Goal: Information Seeking & Learning: Find specific fact

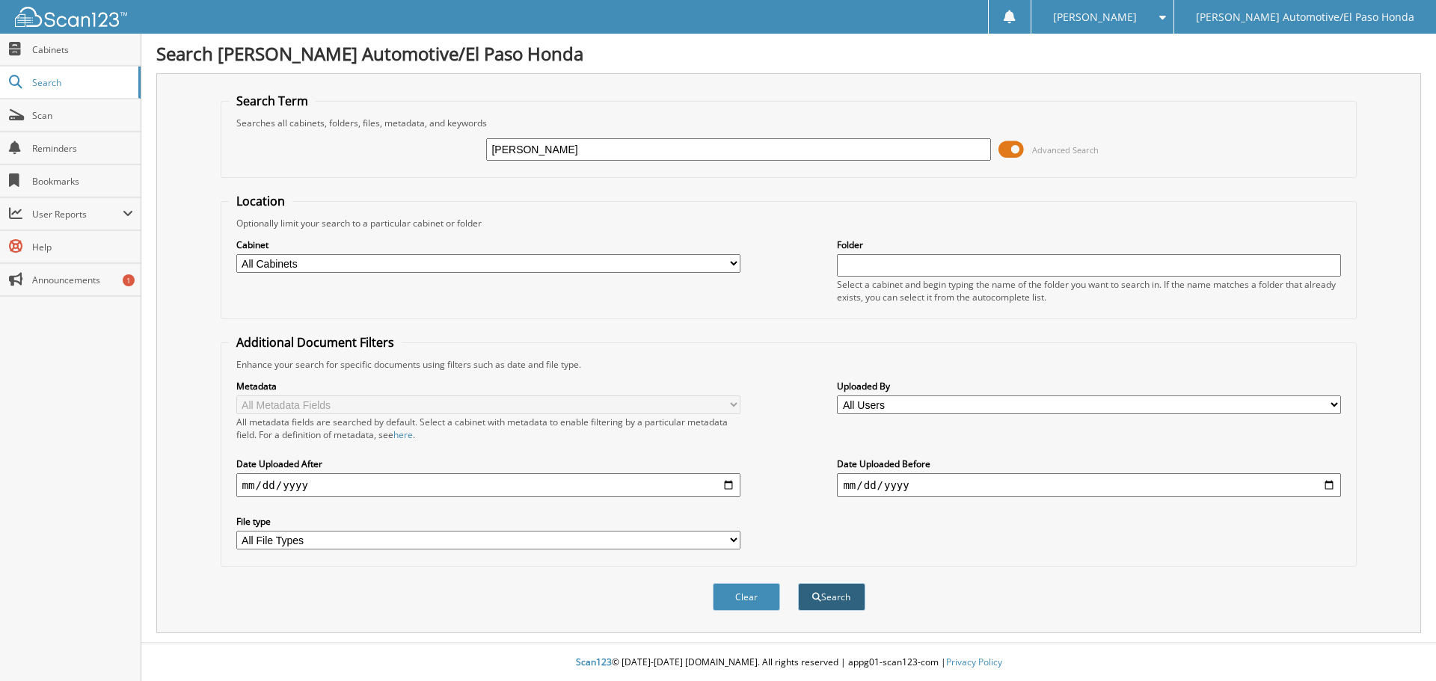
type input "[PERSON_NAME]"
click at [816, 597] on span "submit" at bounding box center [816, 597] width 9 height 9
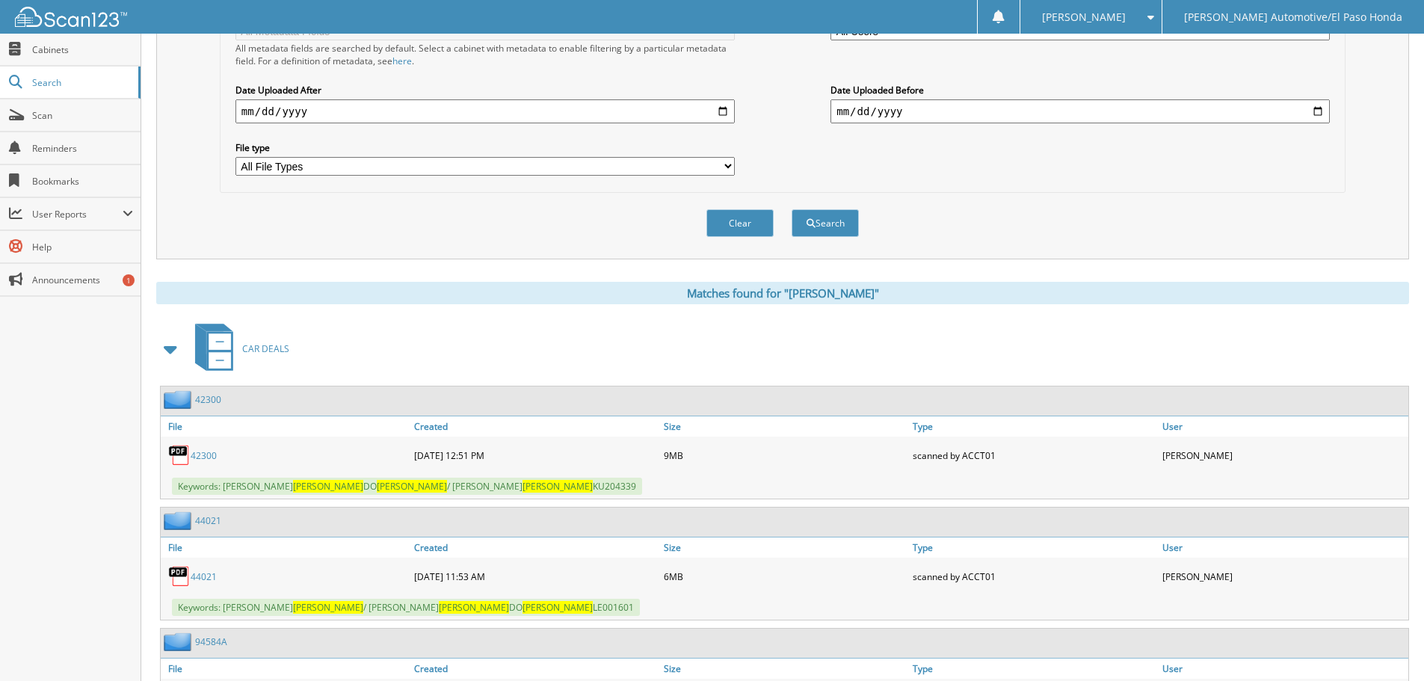
scroll to position [523, 0]
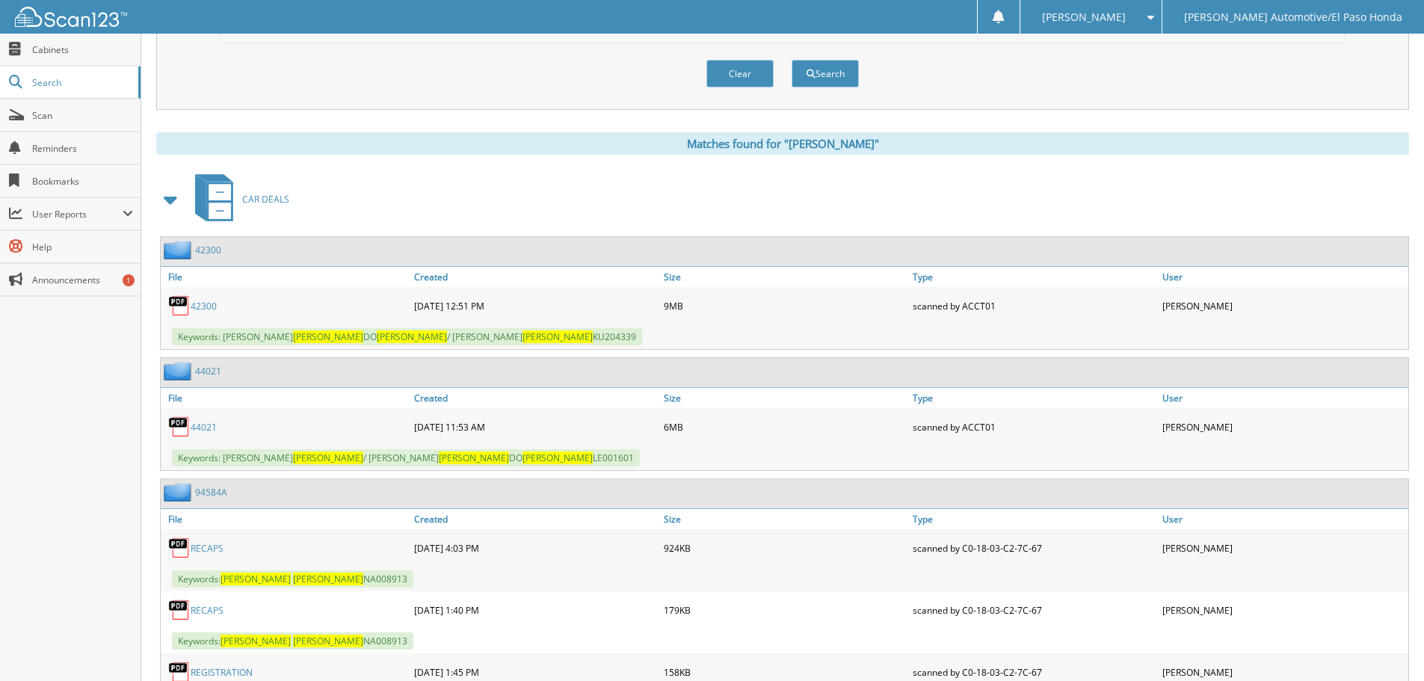
click at [475, 473] on div "42300 File Created Size Type" at bounding box center [782, 598] width 1253 height 725
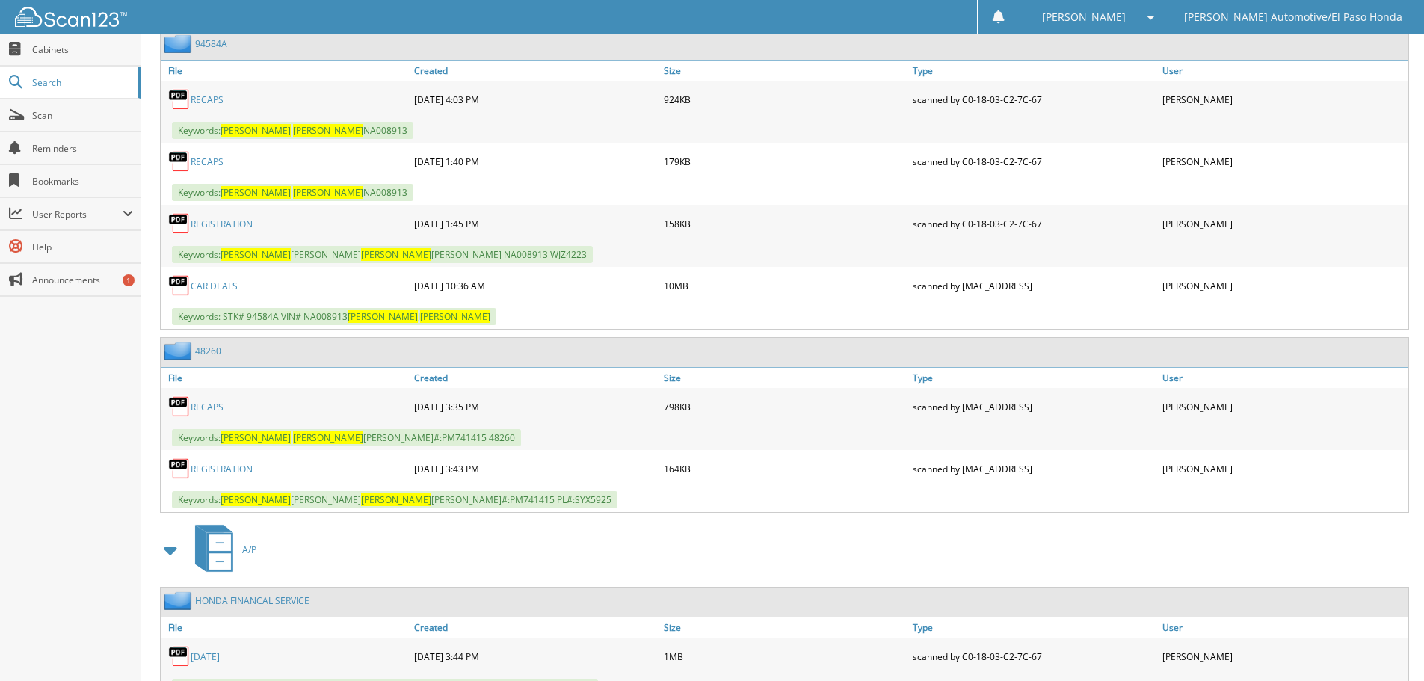
scroll to position [1037, 0]
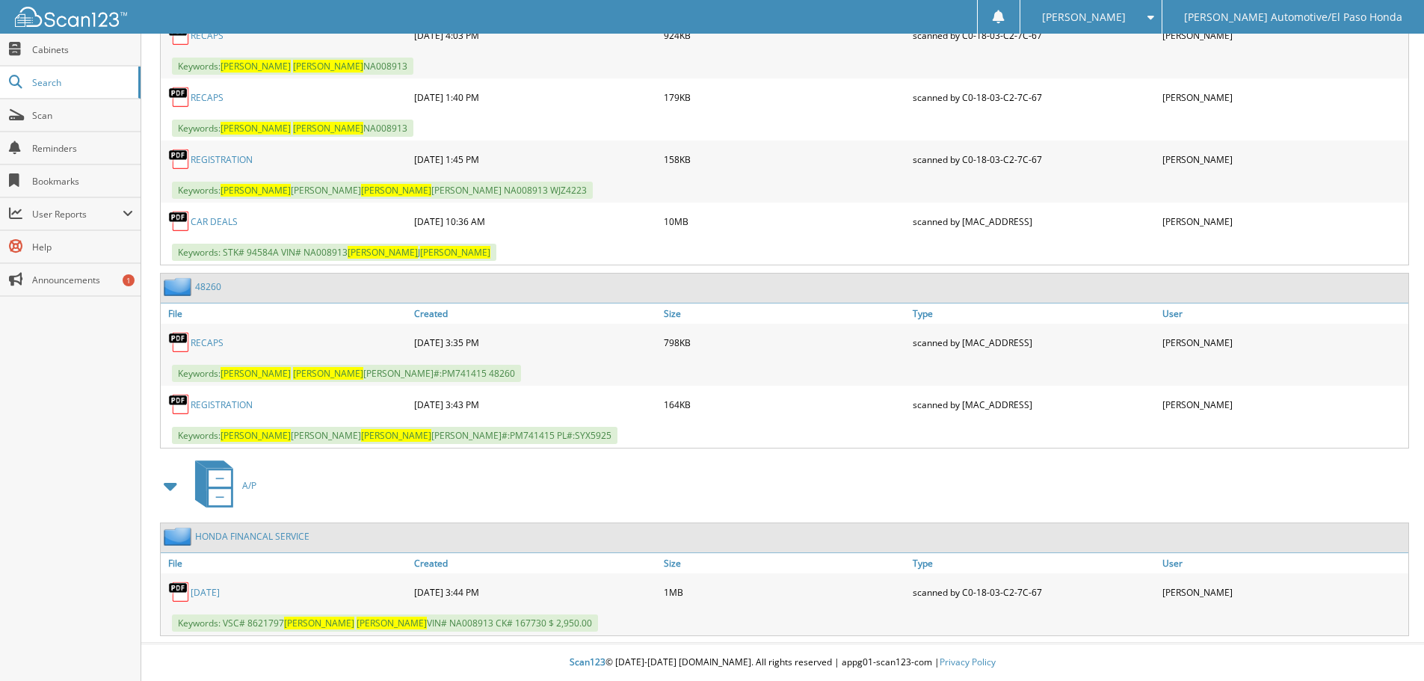
click at [208, 591] on link "08/26/2025" at bounding box center [205, 592] width 29 height 13
click at [208, 592] on link "08/26/2025" at bounding box center [205, 592] width 29 height 13
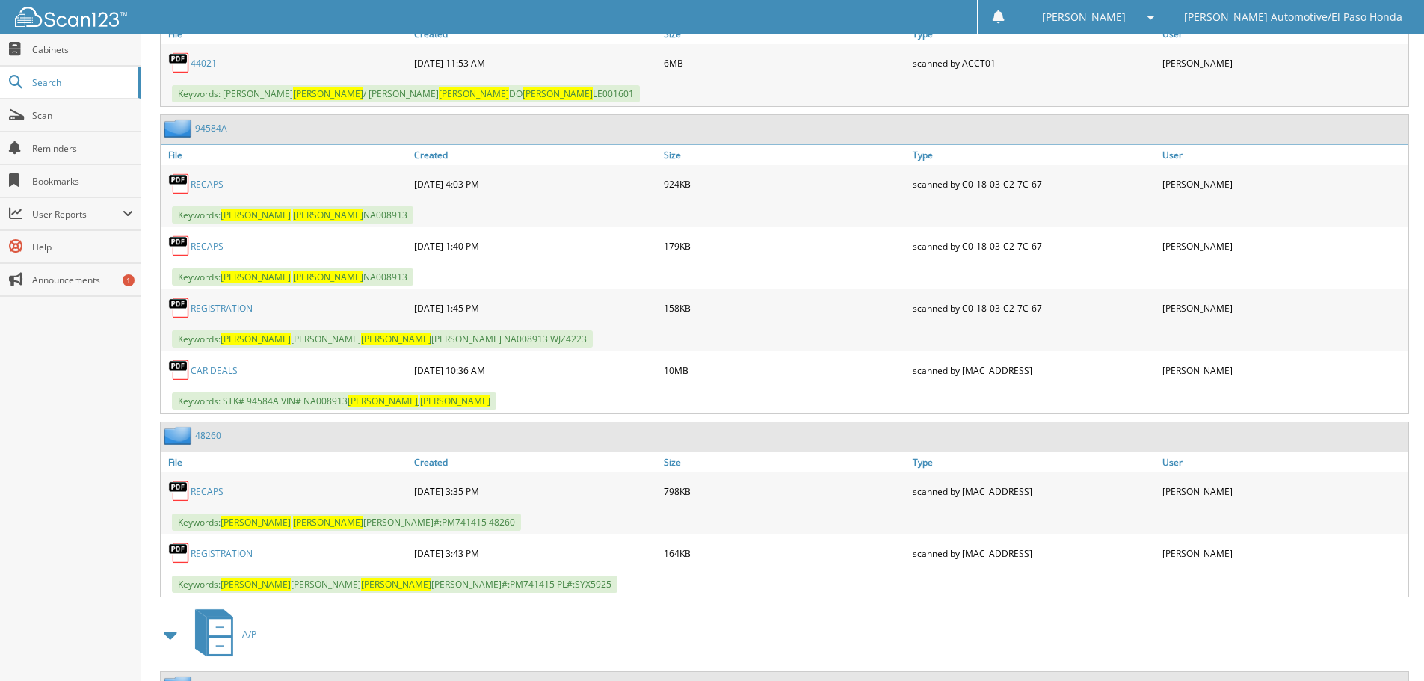
scroll to position [813, 0]
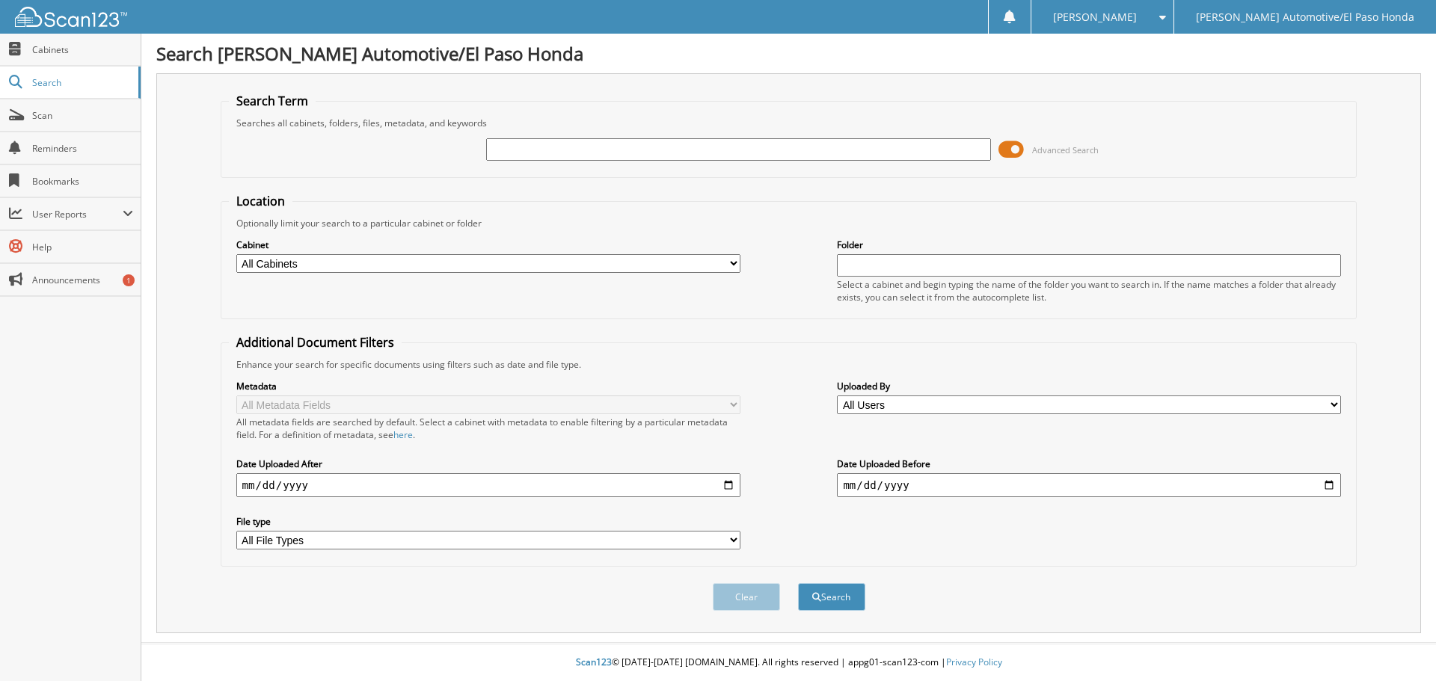
click at [526, 144] on input "text" at bounding box center [738, 149] width 504 height 22
type input "RB000147"
click at [824, 593] on button "Search" at bounding box center [831, 597] width 67 height 28
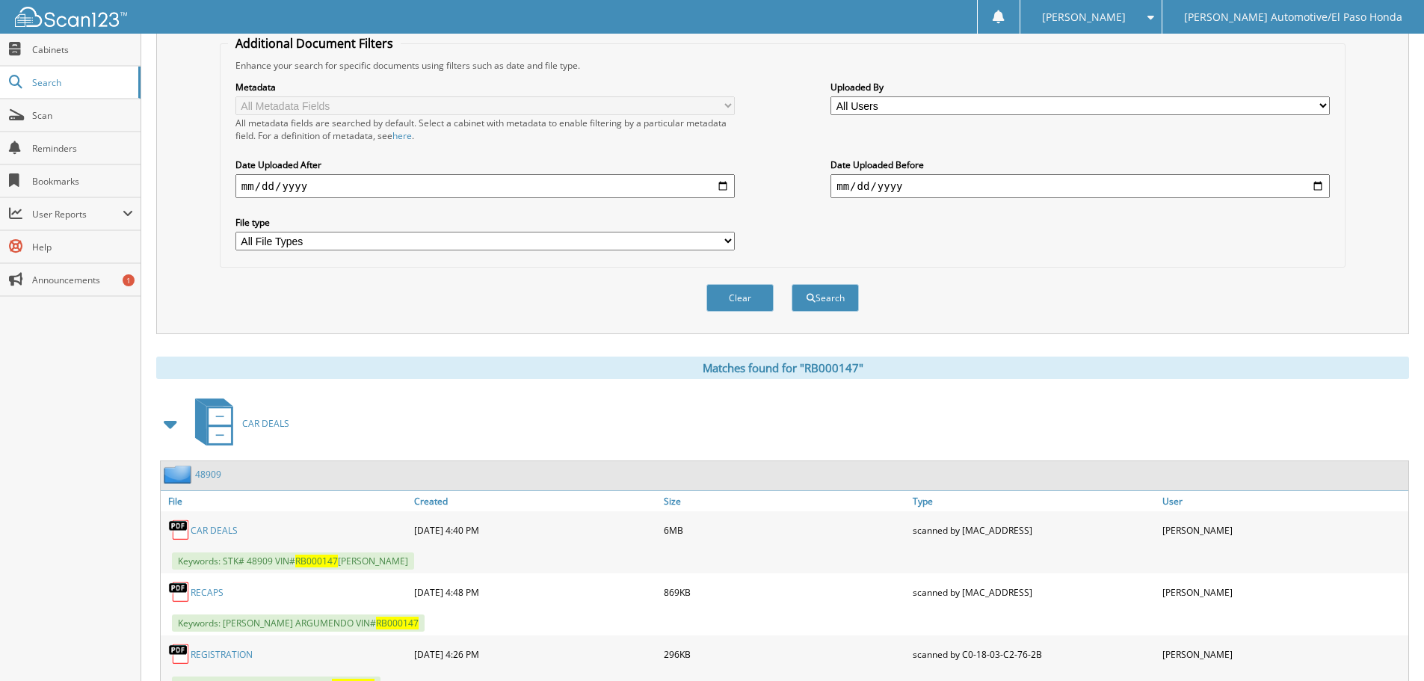
scroll to position [362, 0]
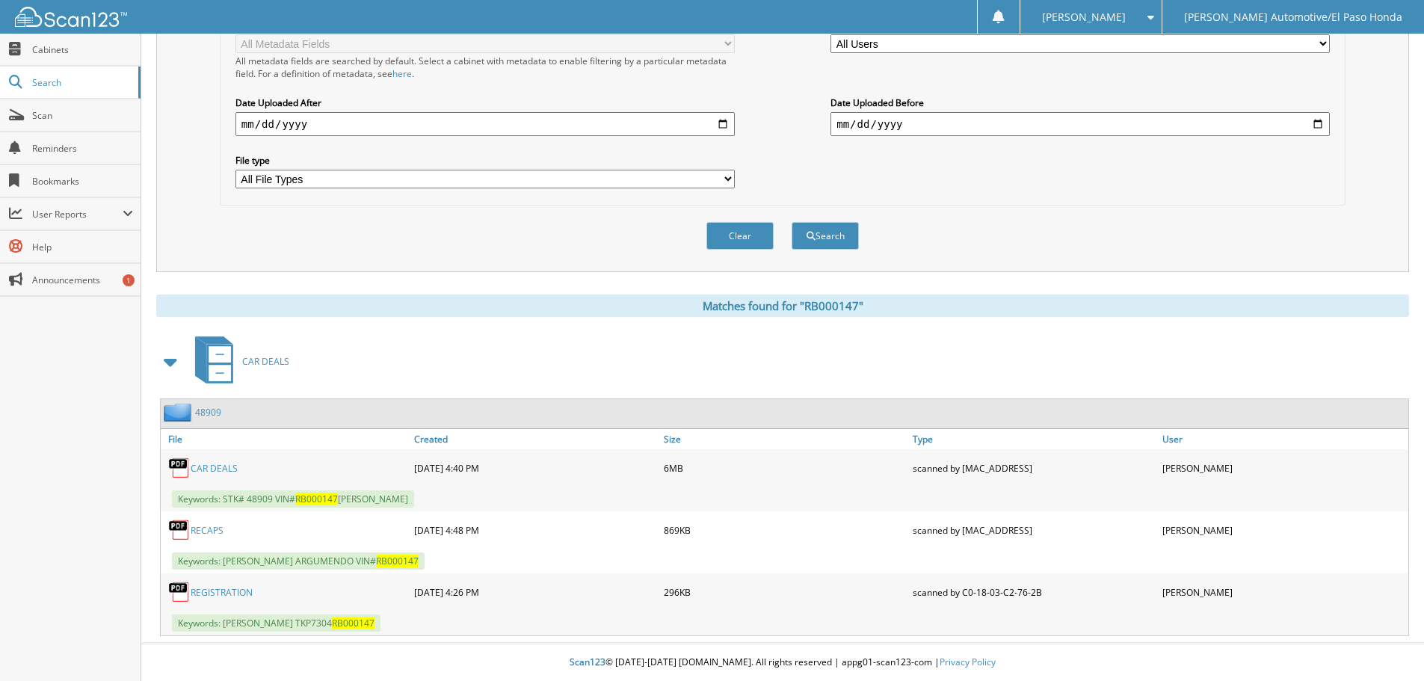
click at [223, 470] on link "CAR DEALS" at bounding box center [214, 468] width 47 height 13
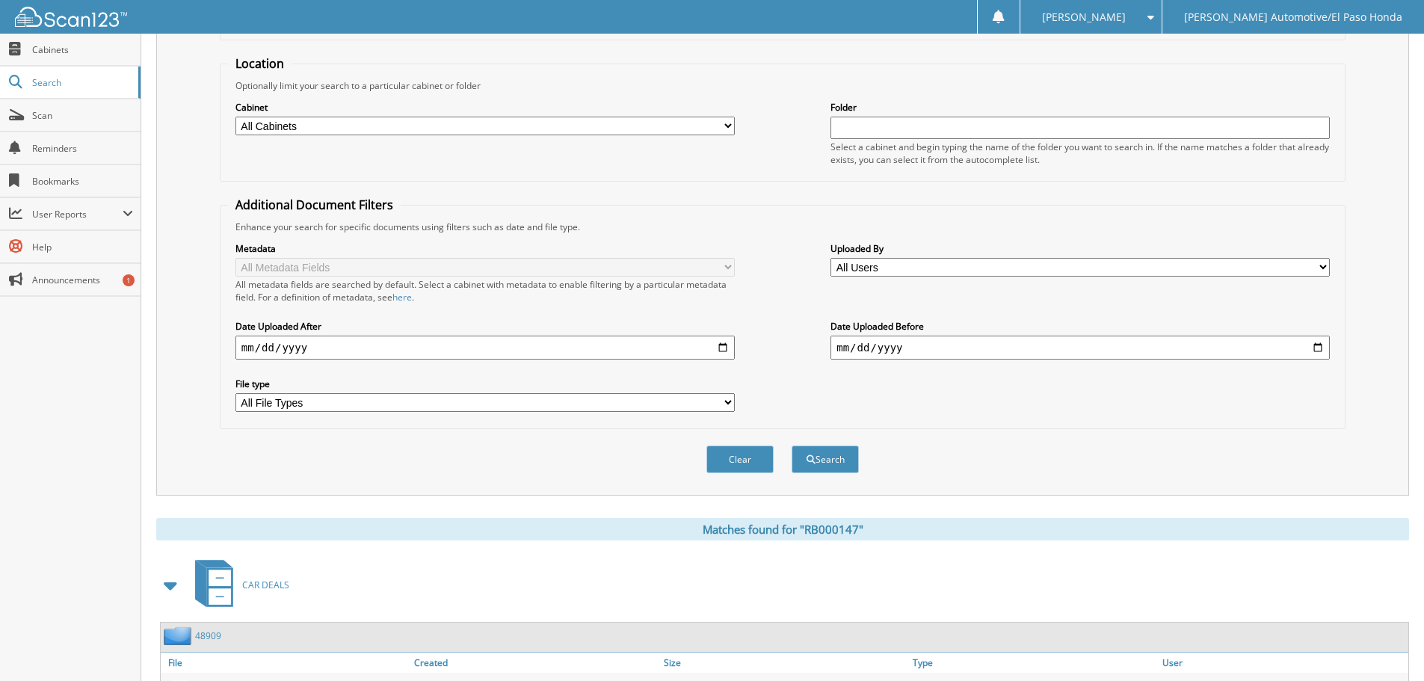
scroll to position [0, 0]
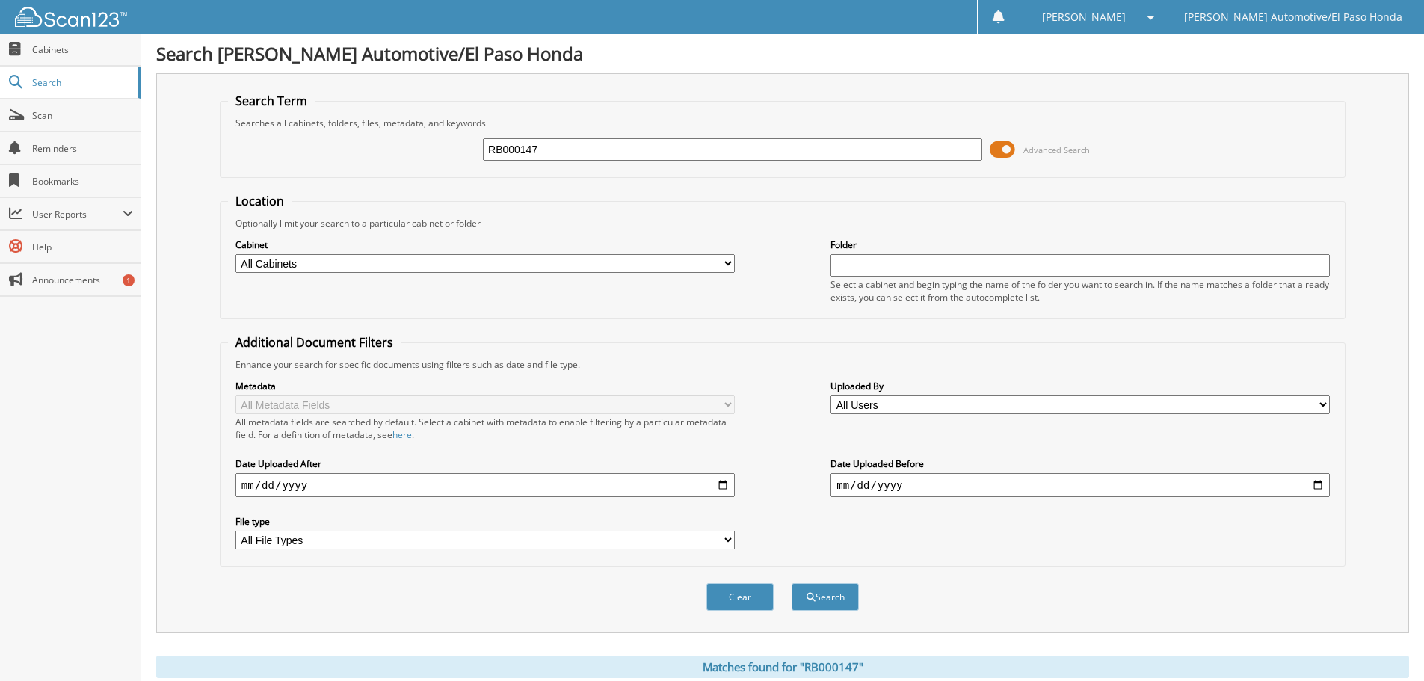
drag, startPoint x: 580, startPoint y: 153, endPoint x: 334, endPoint y: 149, distance: 246.0
click at [340, 148] on div "RB000147 Advanced Search" at bounding box center [783, 149] width 1110 height 40
click at [547, 151] on input "text" at bounding box center [732, 149] width 499 height 22
type input "ke029559"
click at [808, 610] on button "Search" at bounding box center [825, 597] width 67 height 28
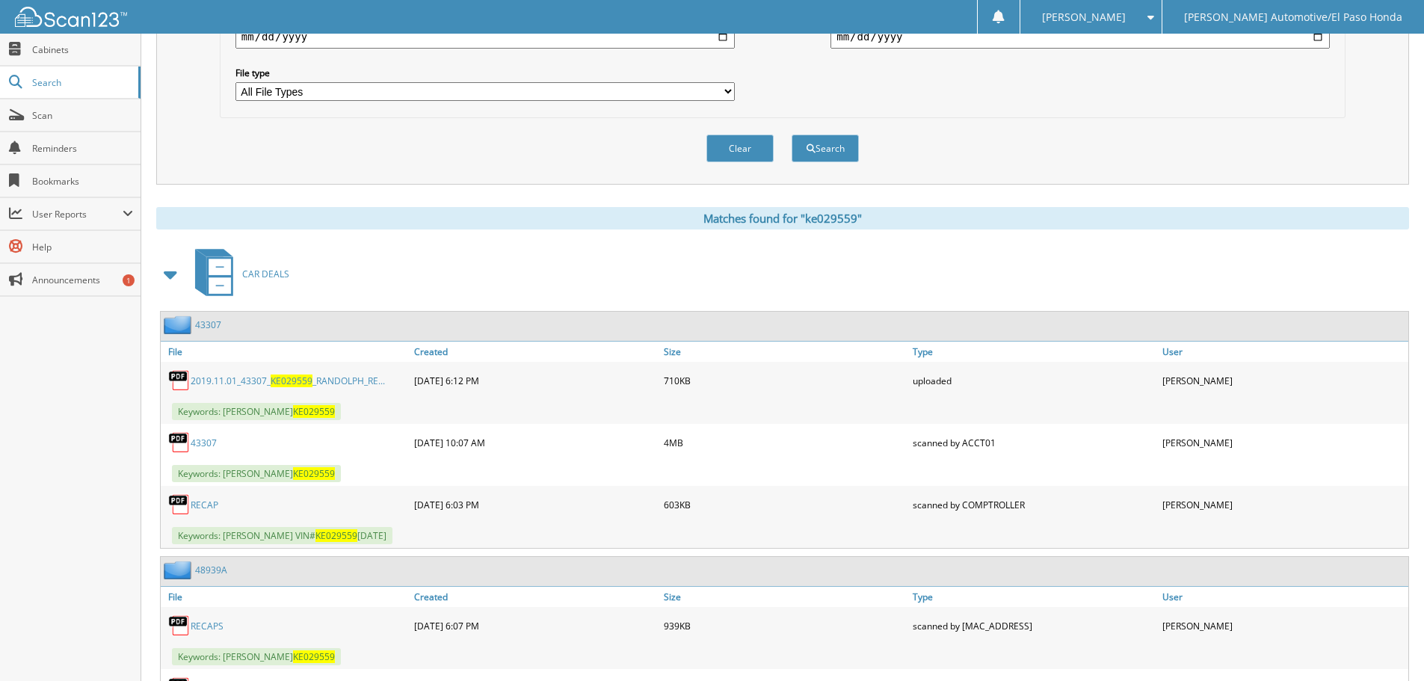
scroll to position [607, 0]
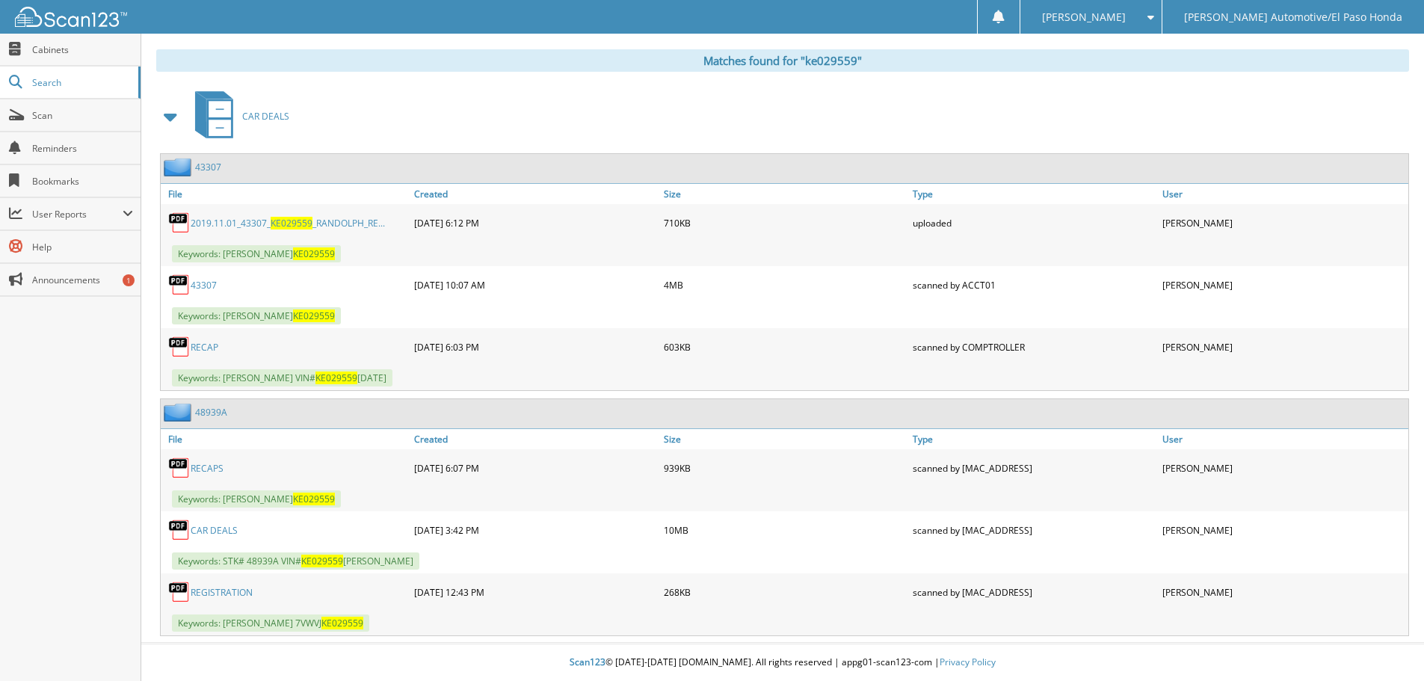
click at [230, 526] on link "CAR DEALS" at bounding box center [214, 530] width 47 height 13
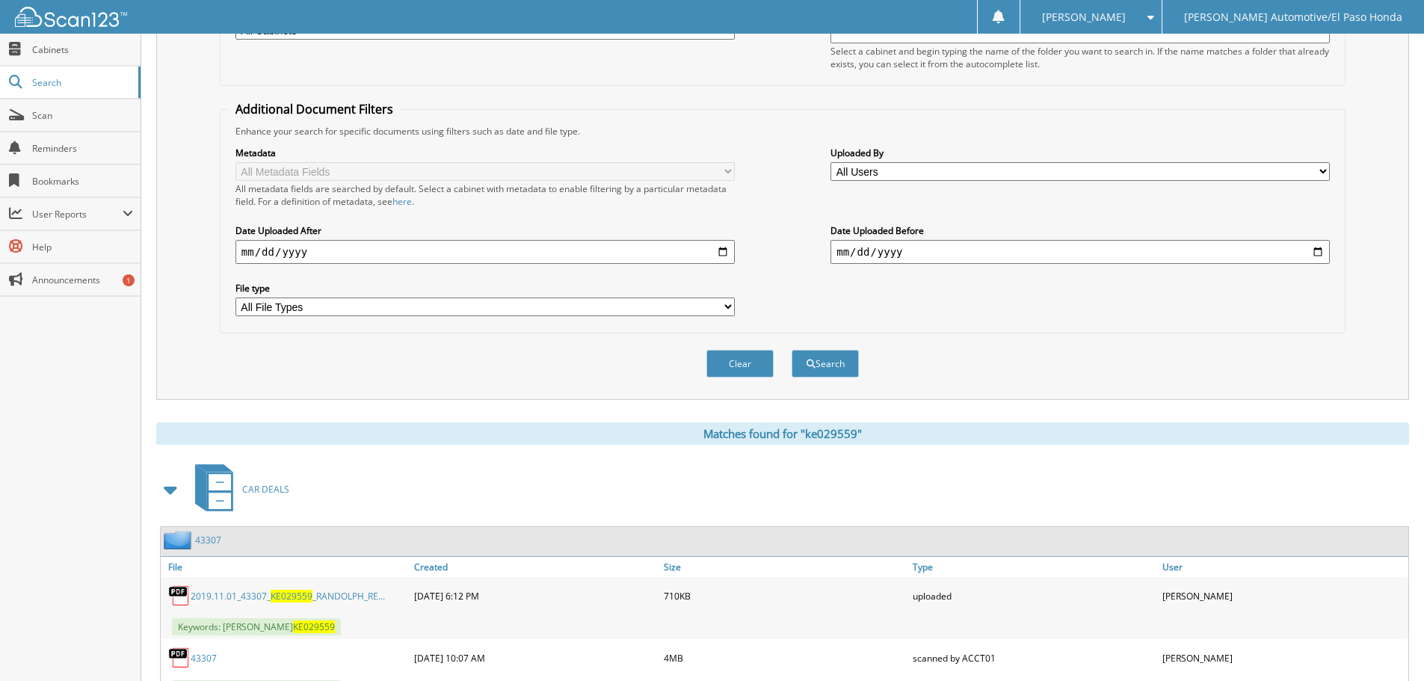
scroll to position [0, 0]
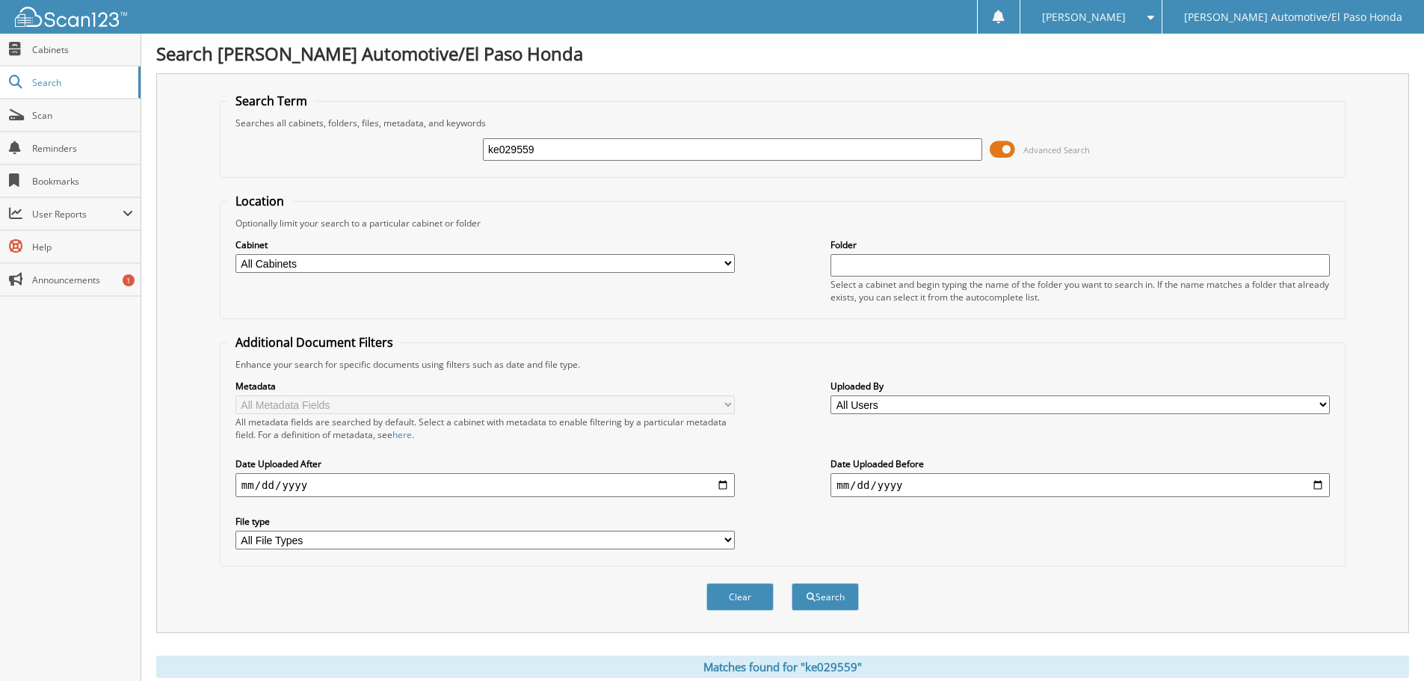
drag, startPoint x: 573, startPoint y: 156, endPoint x: 359, endPoint y: 173, distance: 215.3
click at [359, 173] on fieldset "Search Term Searches all cabinets, folders, files, metadata, and keywords ke029…" at bounding box center [783, 135] width 1126 height 85
type input "LH585752"
click at [819, 585] on button "Search" at bounding box center [825, 597] width 67 height 28
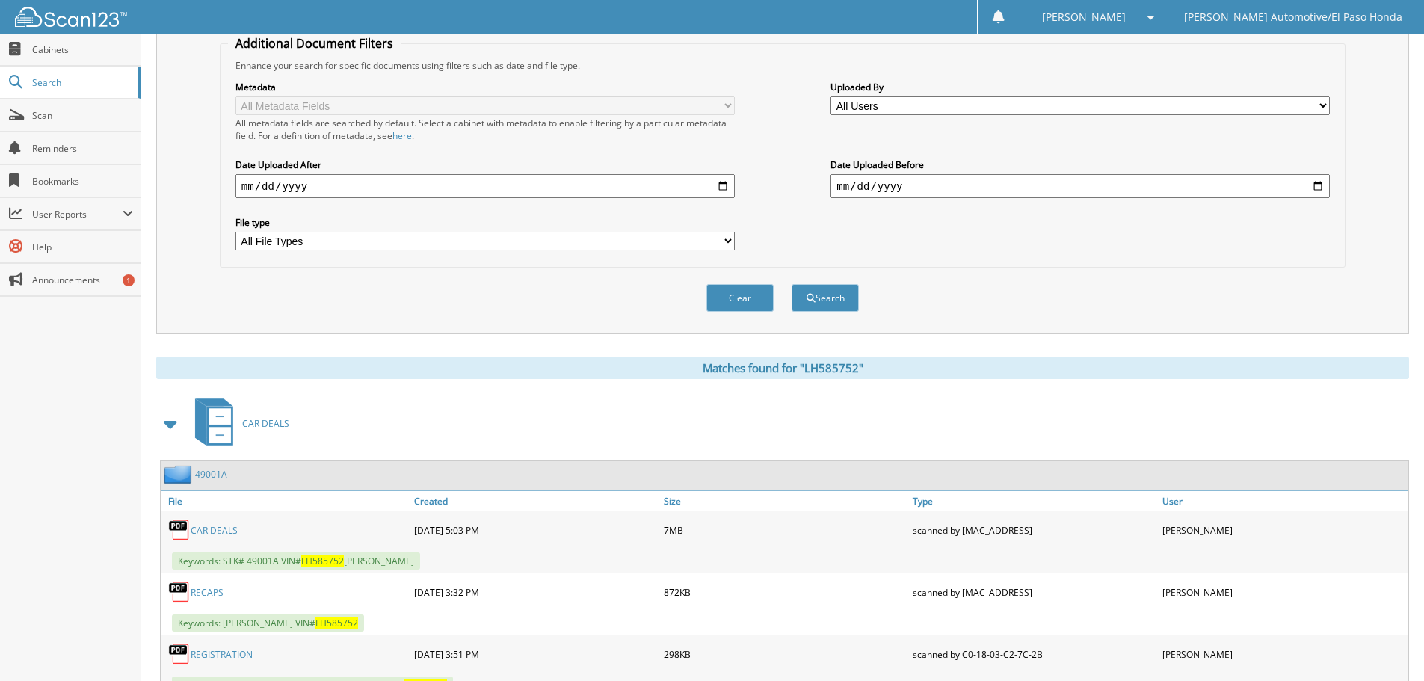
scroll to position [598, 0]
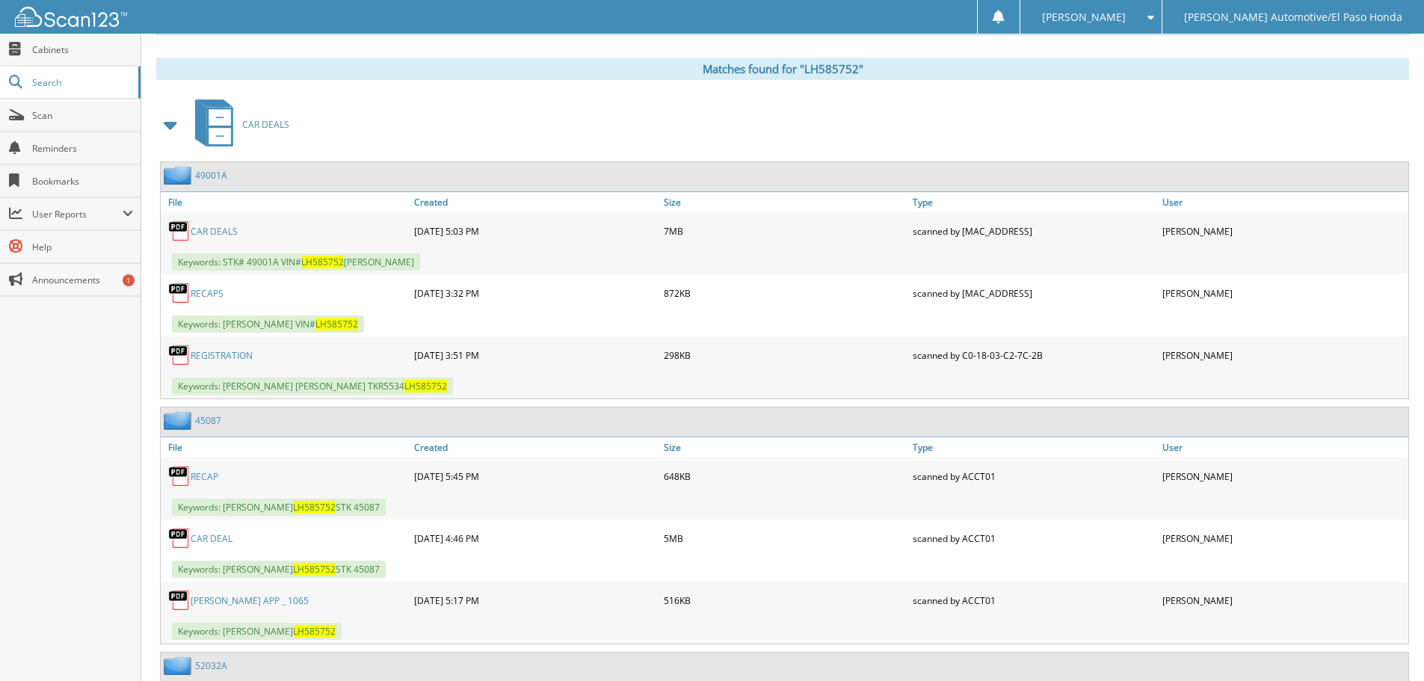
click at [224, 232] on link "CAR DEALS" at bounding box center [214, 231] width 47 height 13
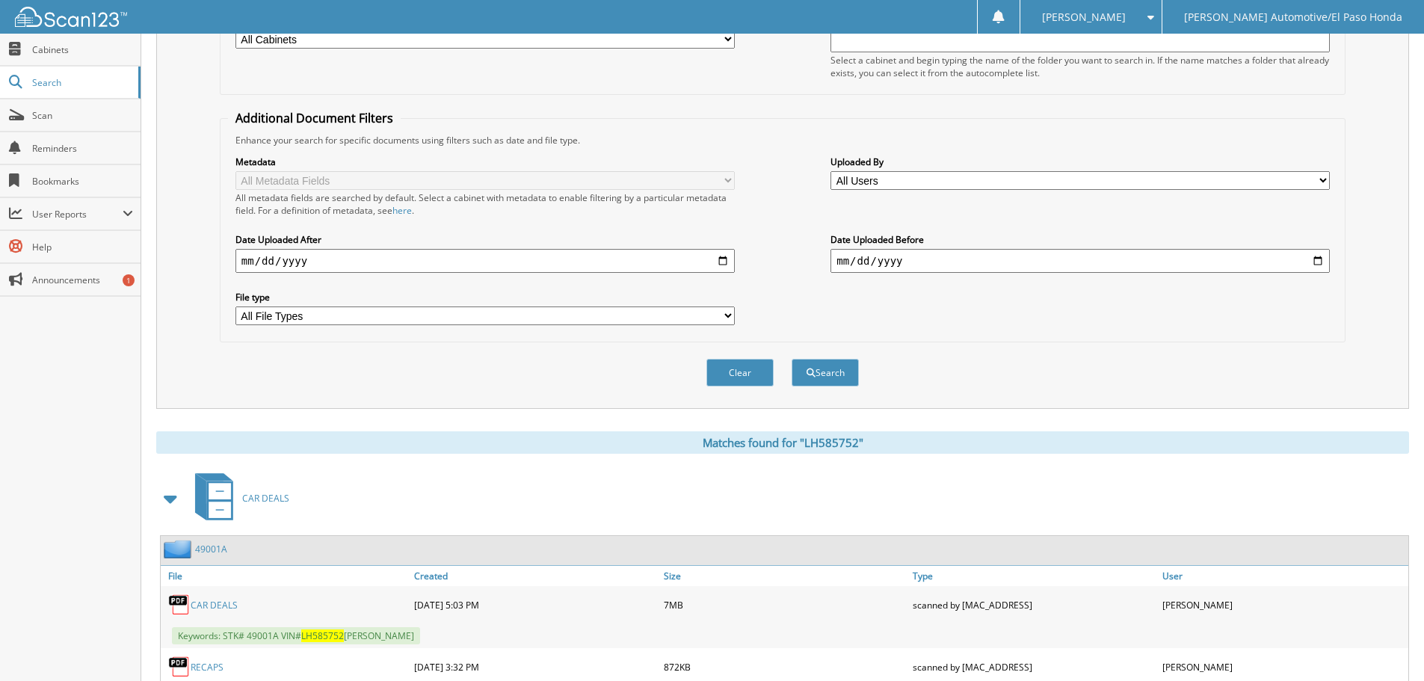
scroll to position [0, 0]
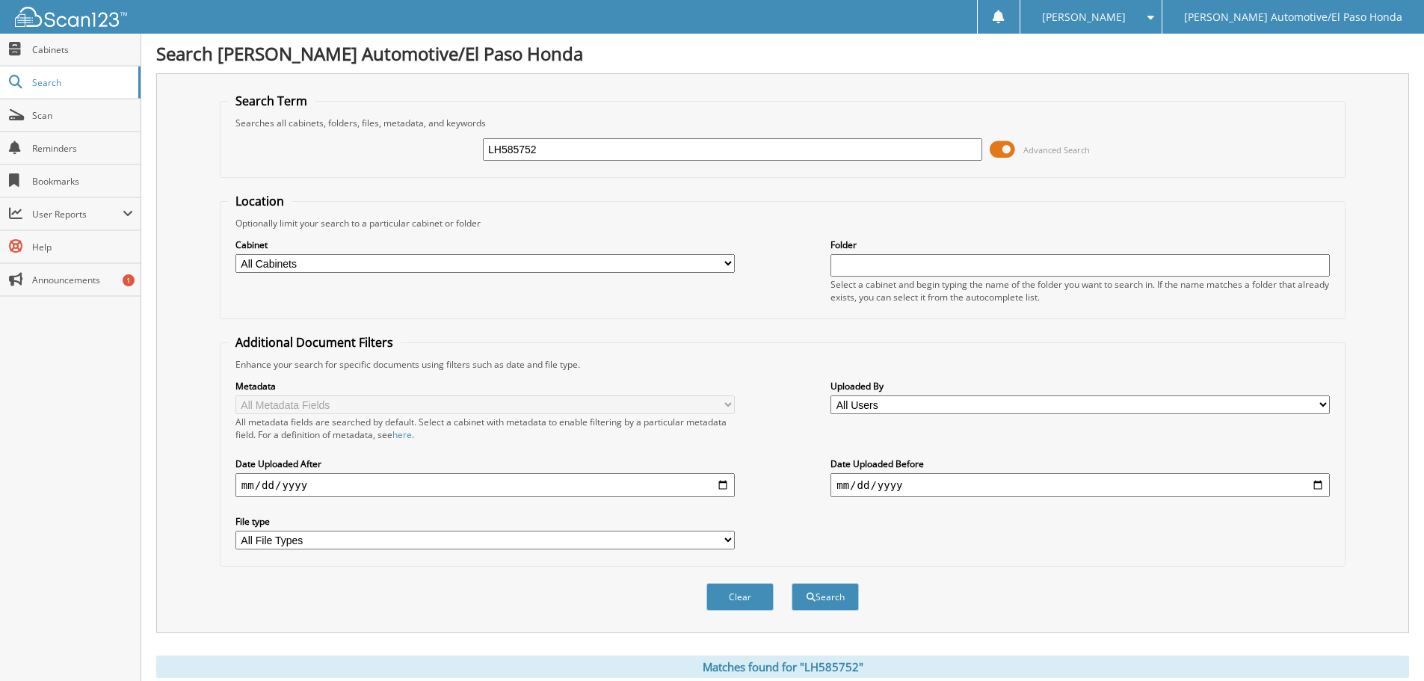
drag, startPoint x: 557, startPoint y: 155, endPoint x: 290, endPoint y: 129, distance: 268.2
click at [290, 129] on fieldset "Search Term Searches all cabinets, folders, files, metadata, and keywords LH585…" at bounding box center [783, 135] width 1126 height 85
type input "NB102055"
click at [853, 606] on button "Search" at bounding box center [825, 597] width 67 height 28
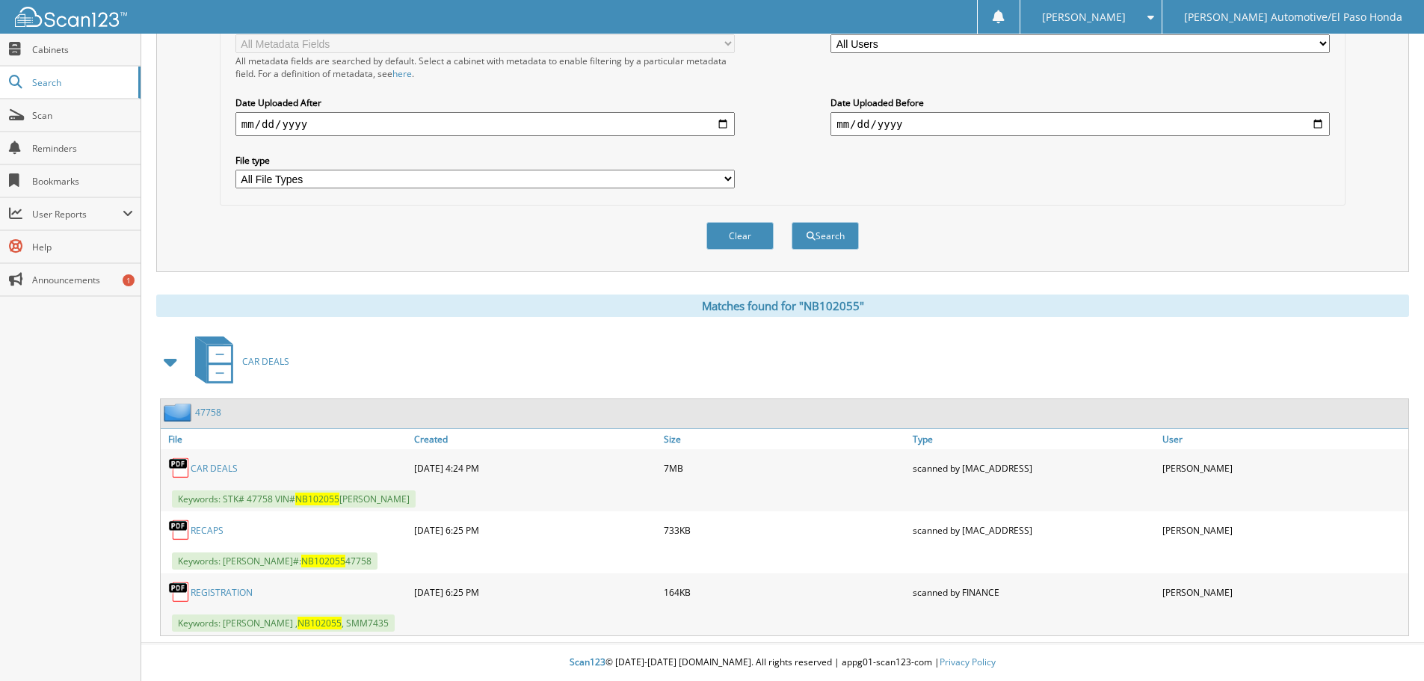
click at [203, 464] on link "CAR DEALS" at bounding box center [214, 468] width 47 height 13
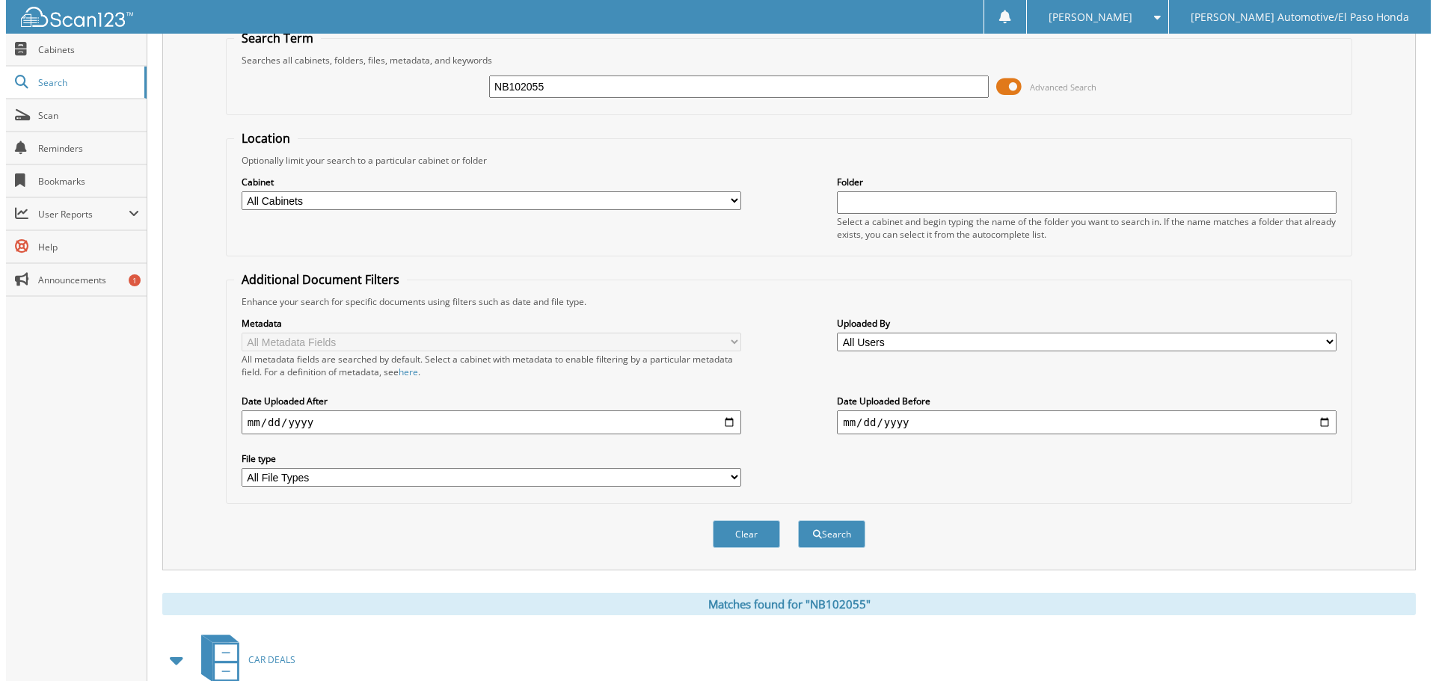
scroll to position [0, 0]
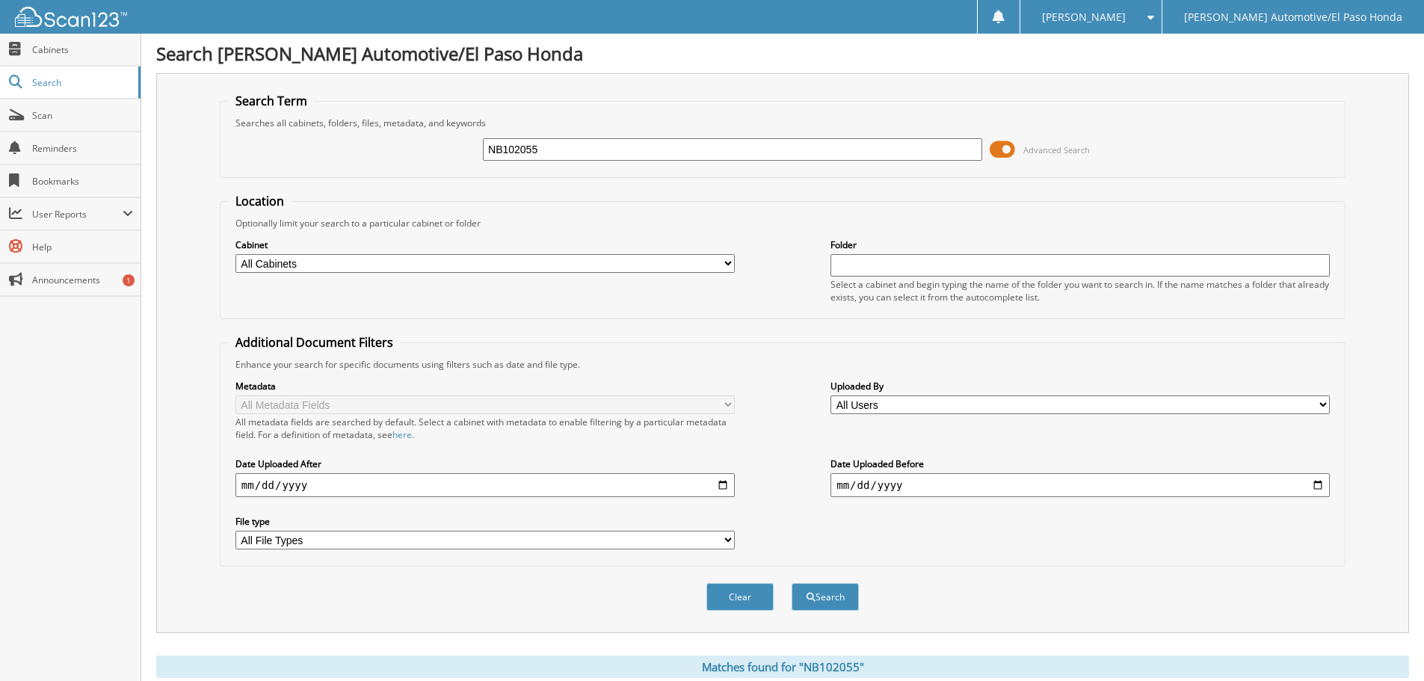
drag, startPoint x: 543, startPoint y: 146, endPoint x: 235, endPoint y: 97, distance: 311.9
click at [263, 99] on fieldset "Search Term Searches all cabinets, folders, files, metadata, and keywords NB102…" at bounding box center [783, 135] width 1126 height 85
type input "RH584088"
click at [1012, 153] on span at bounding box center [1002, 149] width 25 height 22
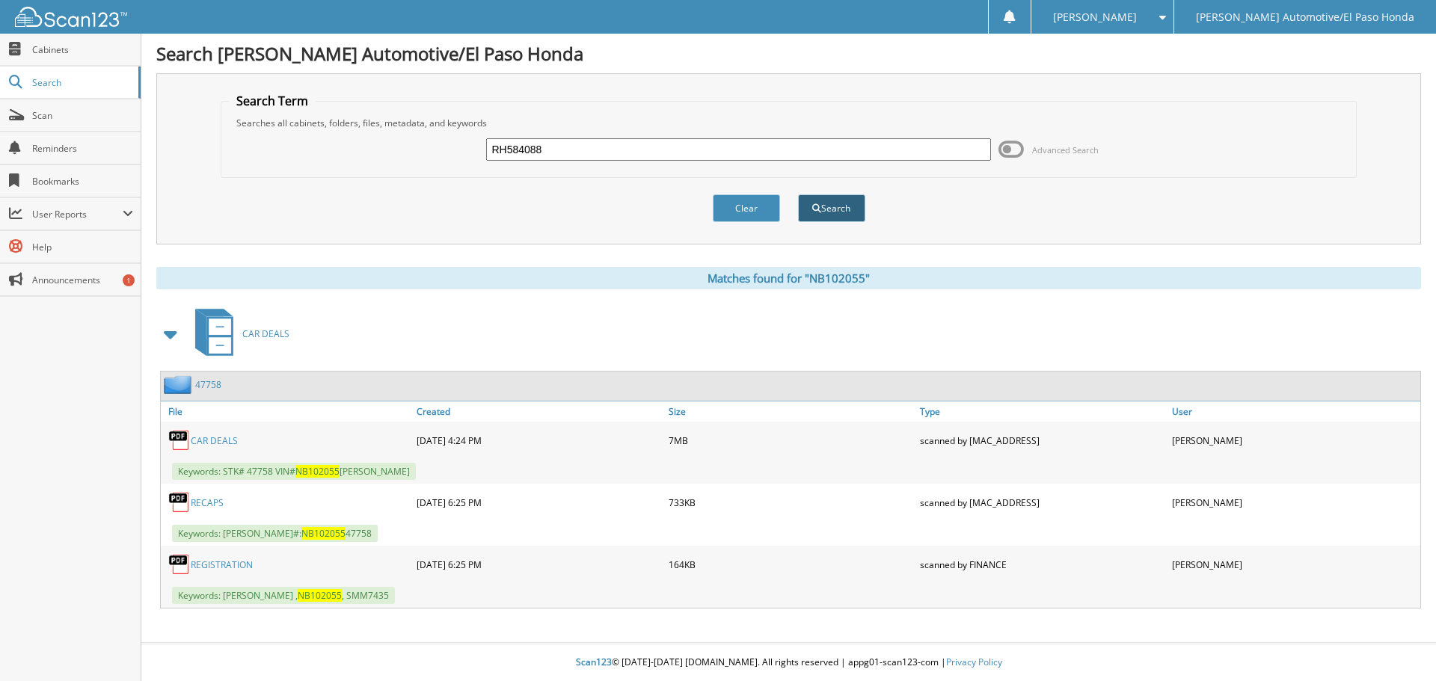
click at [825, 211] on button "Search" at bounding box center [831, 208] width 67 height 28
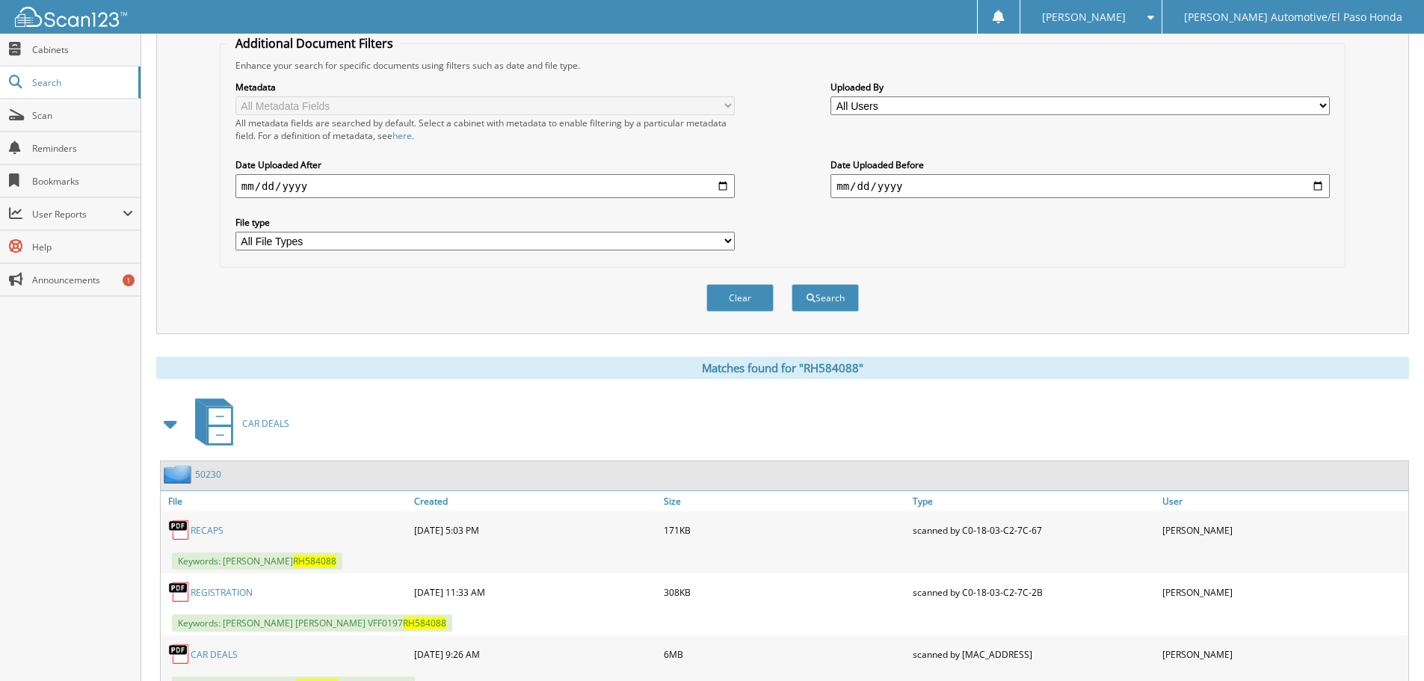
scroll to position [424, 0]
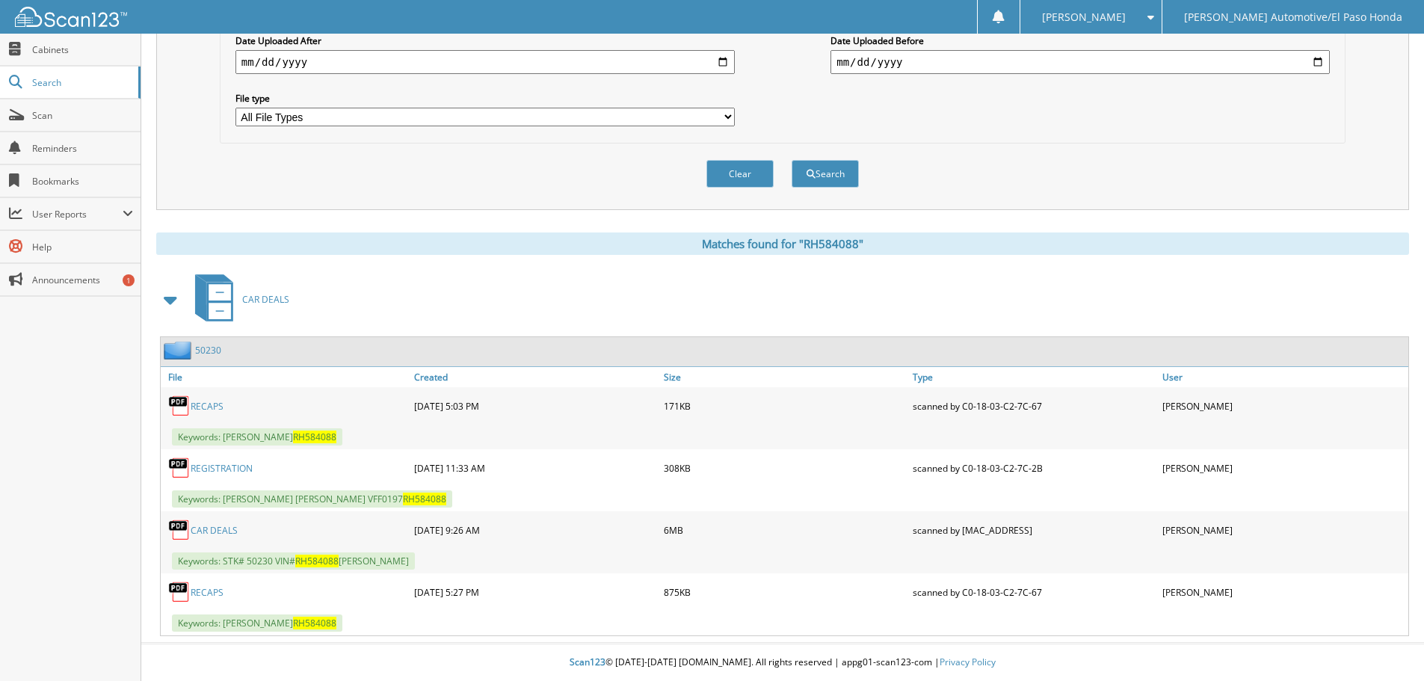
click at [221, 529] on link "CAR DEALS" at bounding box center [214, 530] width 47 height 13
click at [1018, 142] on fieldset "Additional Document Filters Enhance your search for specific documents using fi…" at bounding box center [783, 27] width 1126 height 233
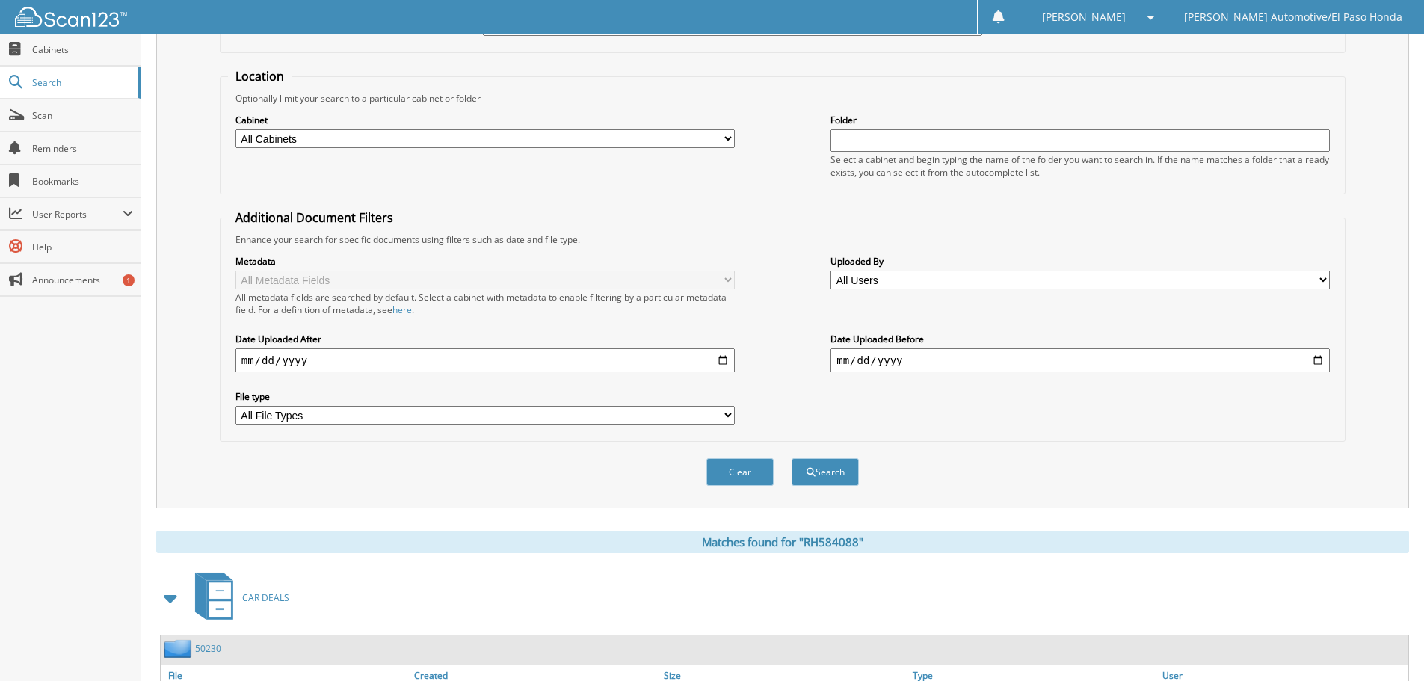
scroll to position [0, 0]
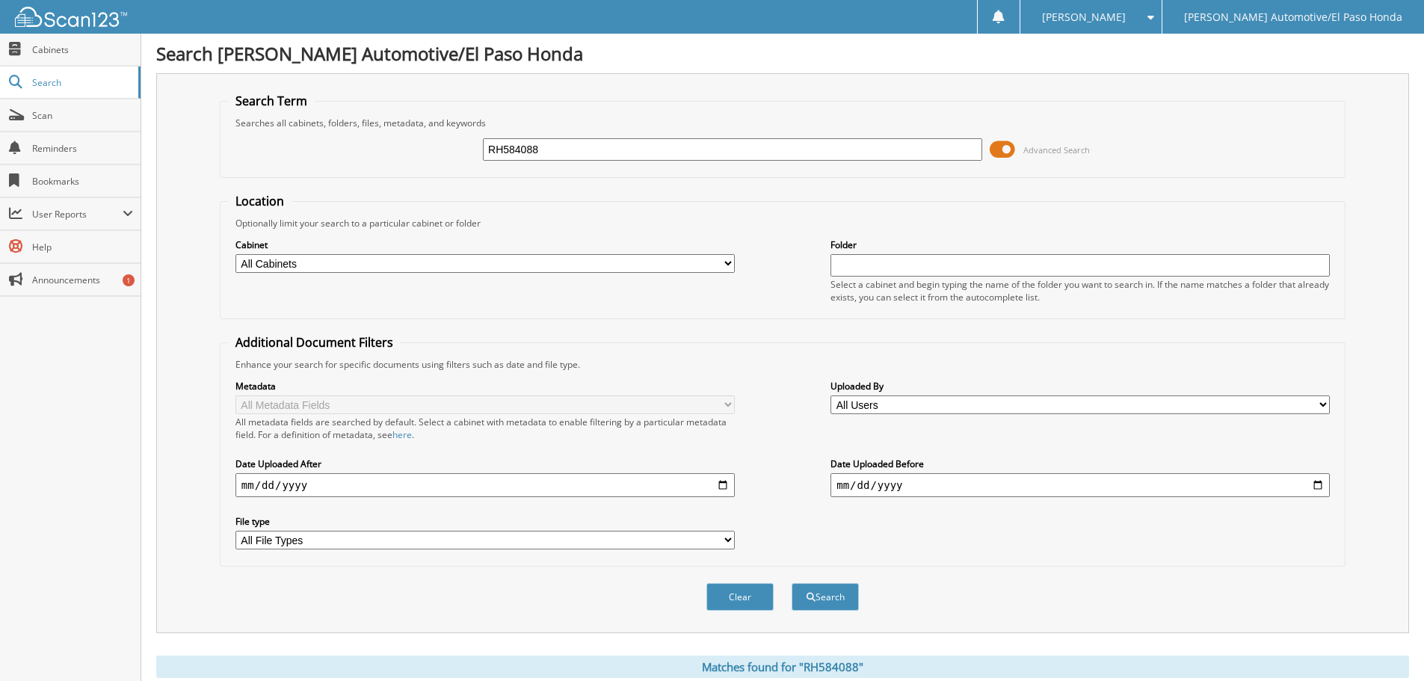
drag, startPoint x: 432, startPoint y: 149, endPoint x: 384, endPoint y: 150, distance: 48.6
click at [384, 150] on div "RH584088 Advanced Search" at bounding box center [783, 149] width 1110 height 40
type input "8510157"
click at [833, 603] on button "Search" at bounding box center [825, 597] width 67 height 28
drag, startPoint x: 575, startPoint y: 153, endPoint x: 339, endPoint y: 141, distance: 235.8
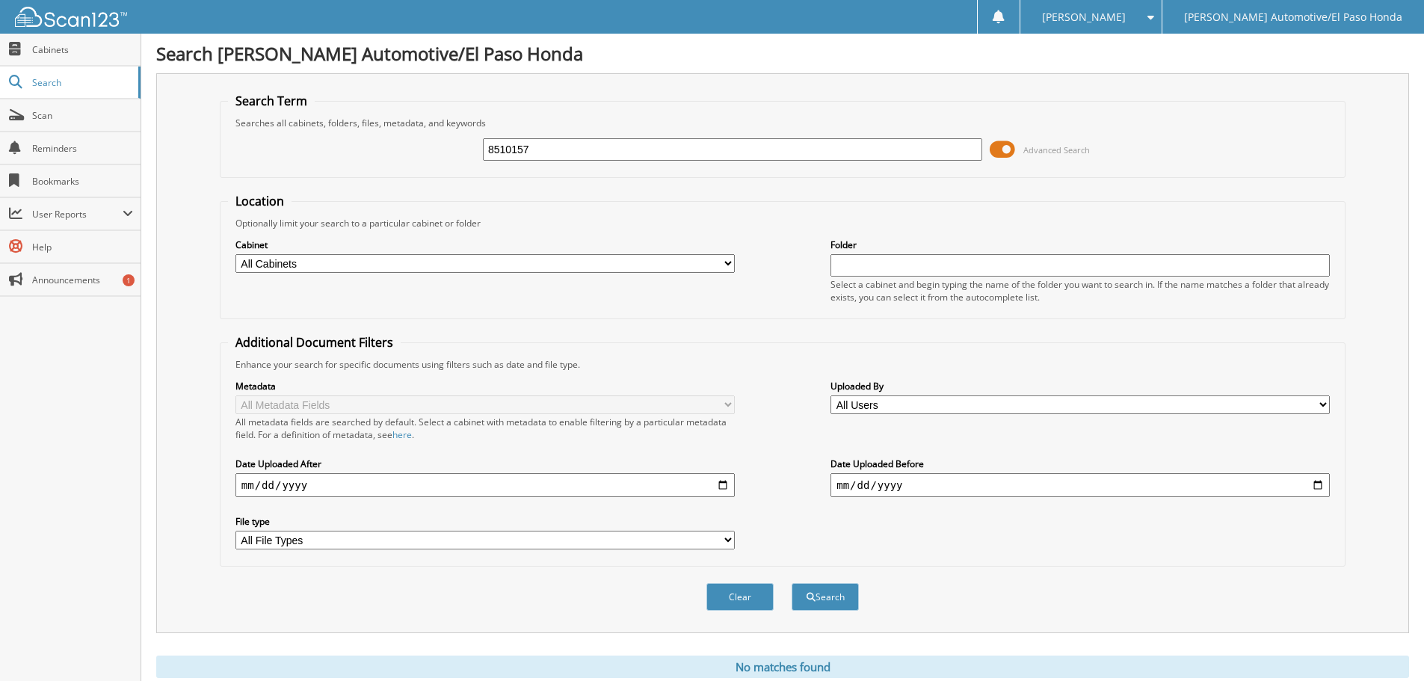
click at [342, 141] on div "8510157 Advanced Search" at bounding box center [783, 149] width 1110 height 40
type input "T"
type input "RH507140"
click at [849, 600] on button "Search" at bounding box center [825, 597] width 67 height 28
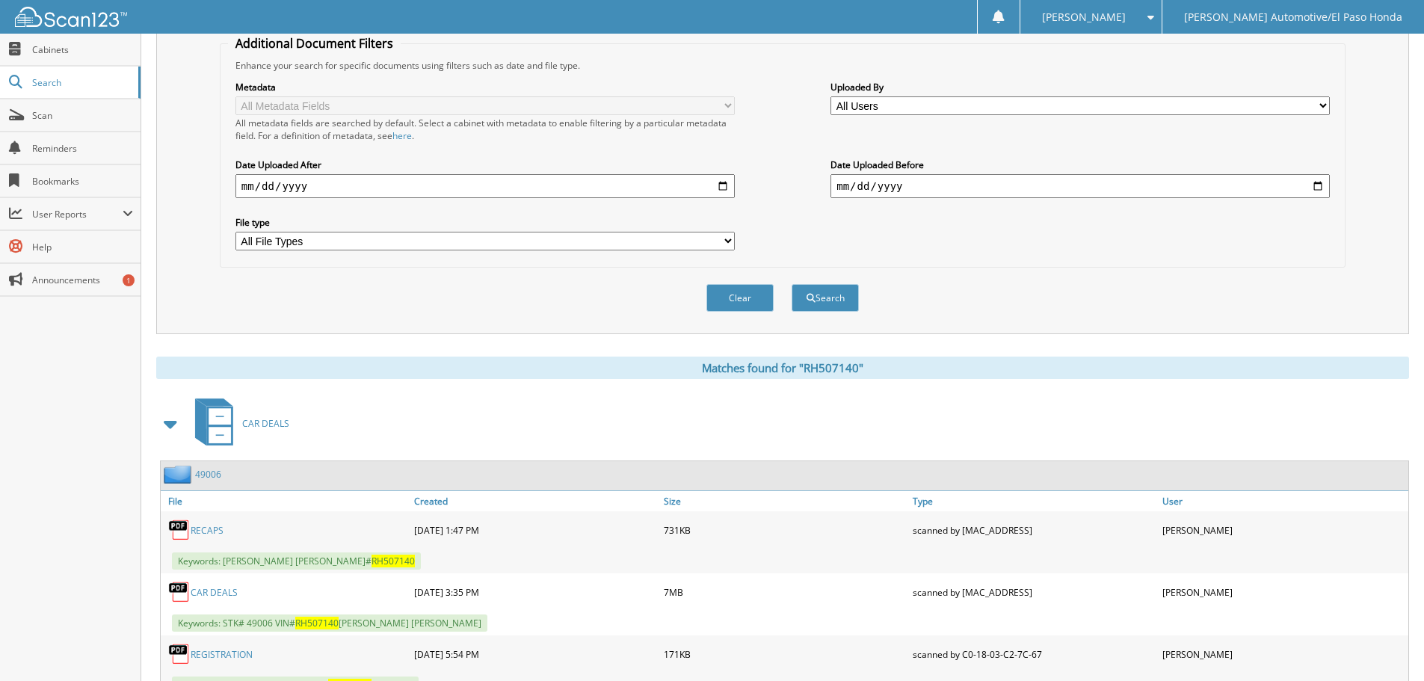
scroll to position [362, 0]
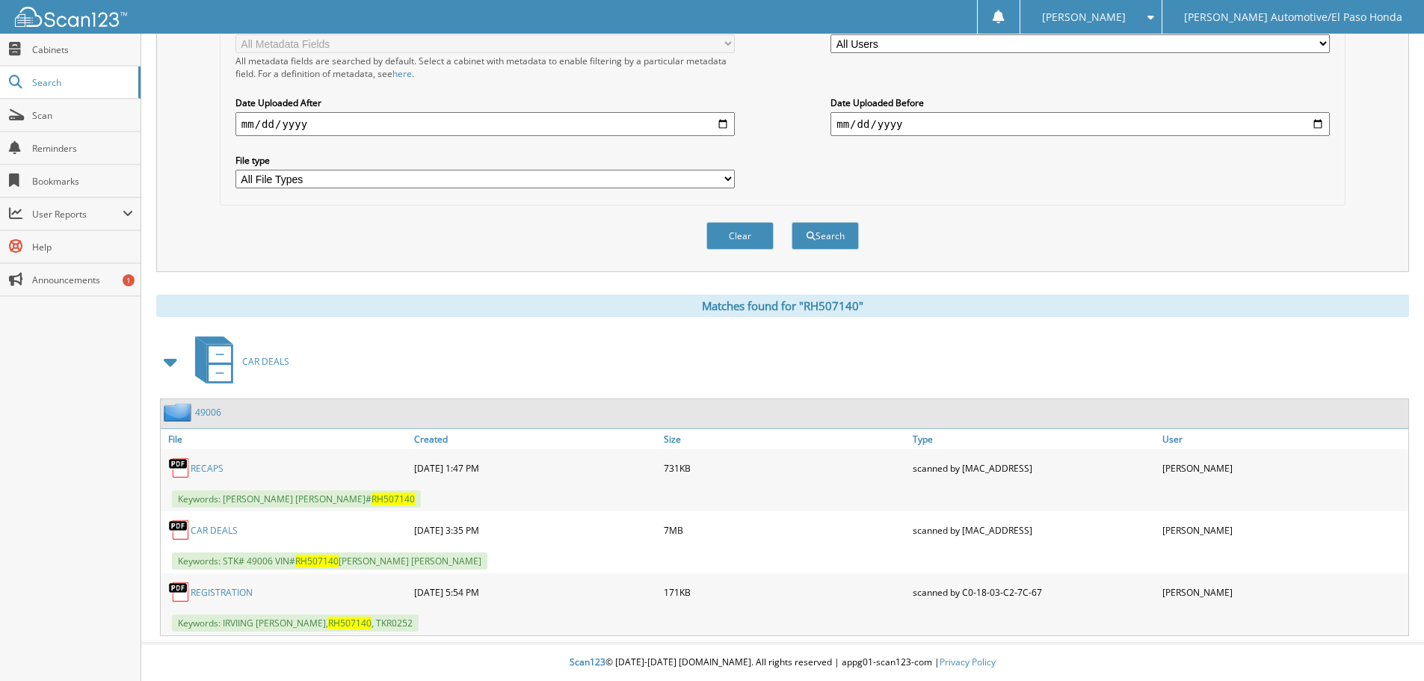
click at [221, 529] on link "CAR DEALS" at bounding box center [214, 530] width 47 height 13
